Goal: Task Accomplishment & Management: Complete application form

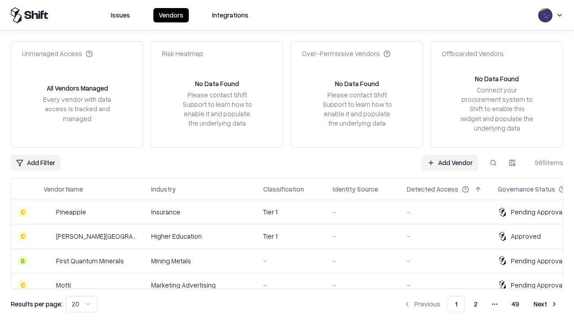
click at [450, 162] on link "Add Vendor" at bounding box center [450, 163] width 56 height 16
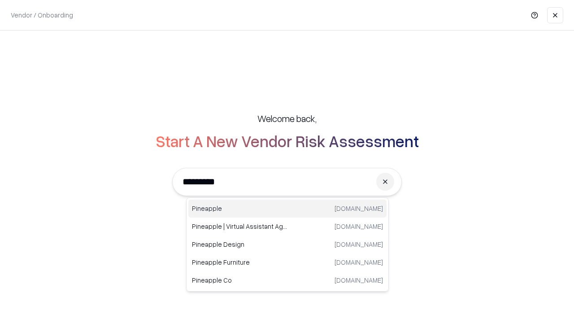
click at [287, 209] on div "Pineapple [DOMAIN_NAME]" at bounding box center [287, 209] width 198 height 18
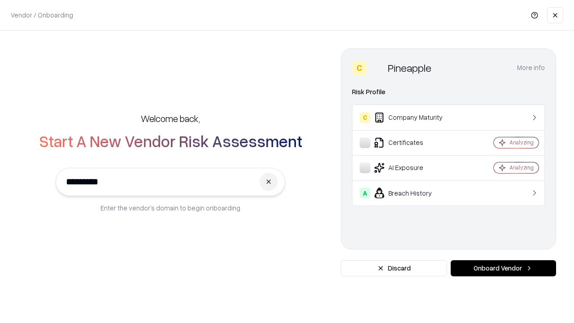
type input "*********"
click at [503, 268] on button "Onboard Vendor" at bounding box center [503, 268] width 105 height 16
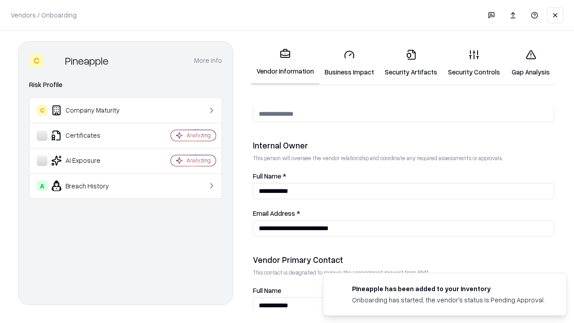
scroll to position [465, 0]
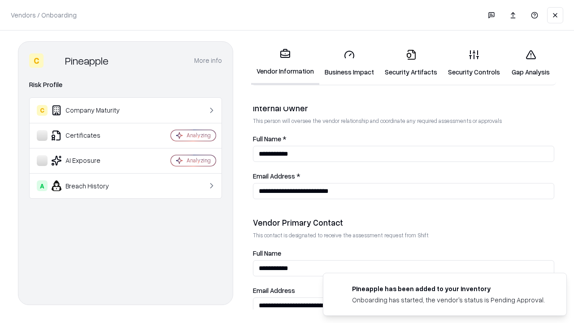
click at [411, 63] on link "Security Artifacts" at bounding box center [410, 63] width 63 height 42
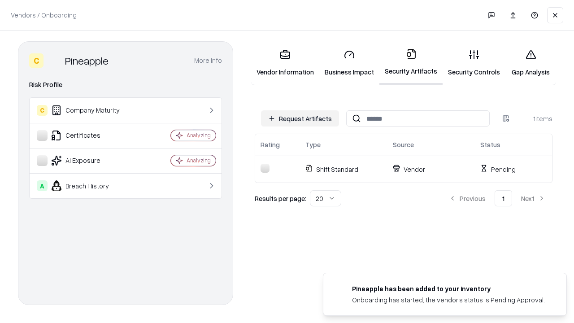
click at [300, 118] on button "Request Artifacts" at bounding box center [300, 118] width 78 height 16
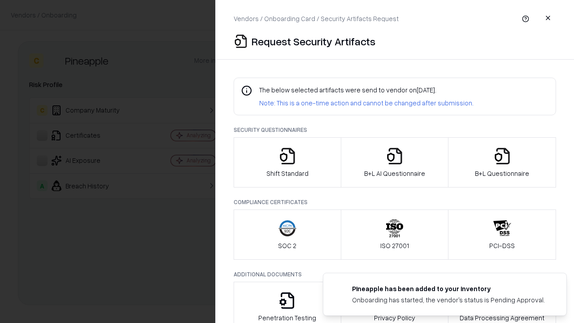
click at [502, 162] on icon "button" at bounding box center [502, 156] width 18 height 18
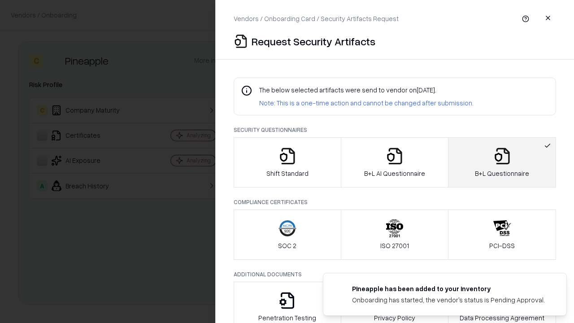
click at [394, 162] on icon "button" at bounding box center [395, 156] width 18 height 18
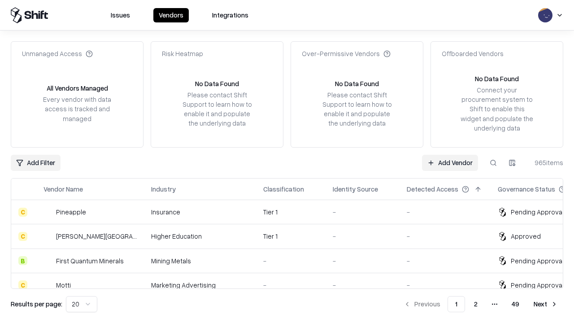
click at [450, 162] on link "Add Vendor" at bounding box center [450, 163] width 56 height 16
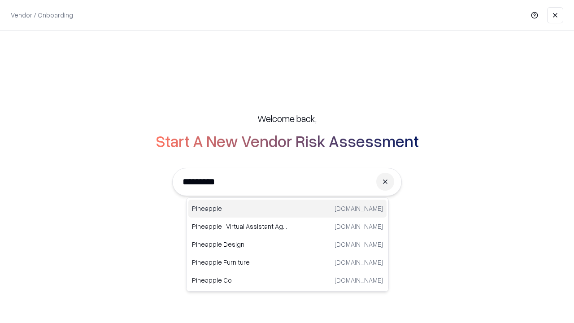
click at [287, 209] on div "Pineapple [DOMAIN_NAME]" at bounding box center [287, 209] width 198 height 18
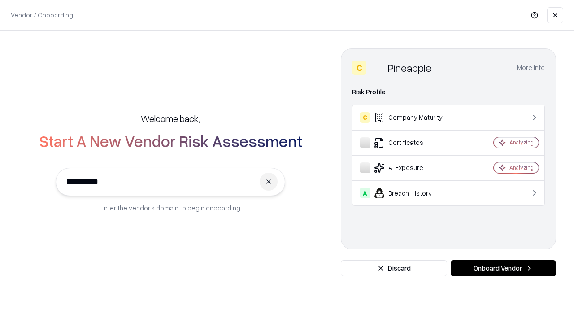
type input "*********"
click at [503, 268] on button "Onboard Vendor" at bounding box center [503, 268] width 105 height 16
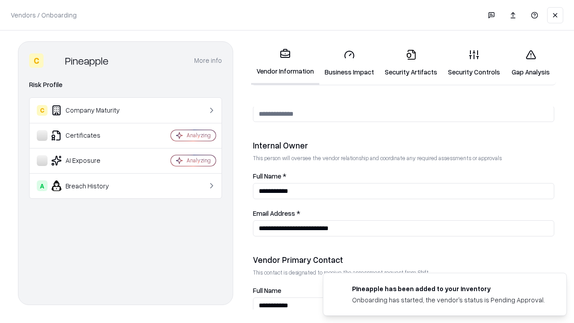
scroll to position [465, 0]
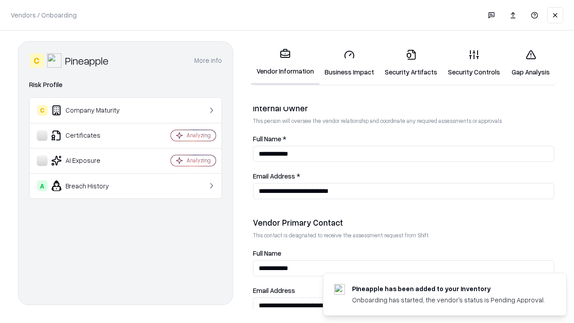
click at [531, 63] on link "Gap Analysis" at bounding box center [530, 63] width 51 height 42
